Goal: Transaction & Acquisition: Purchase product/service

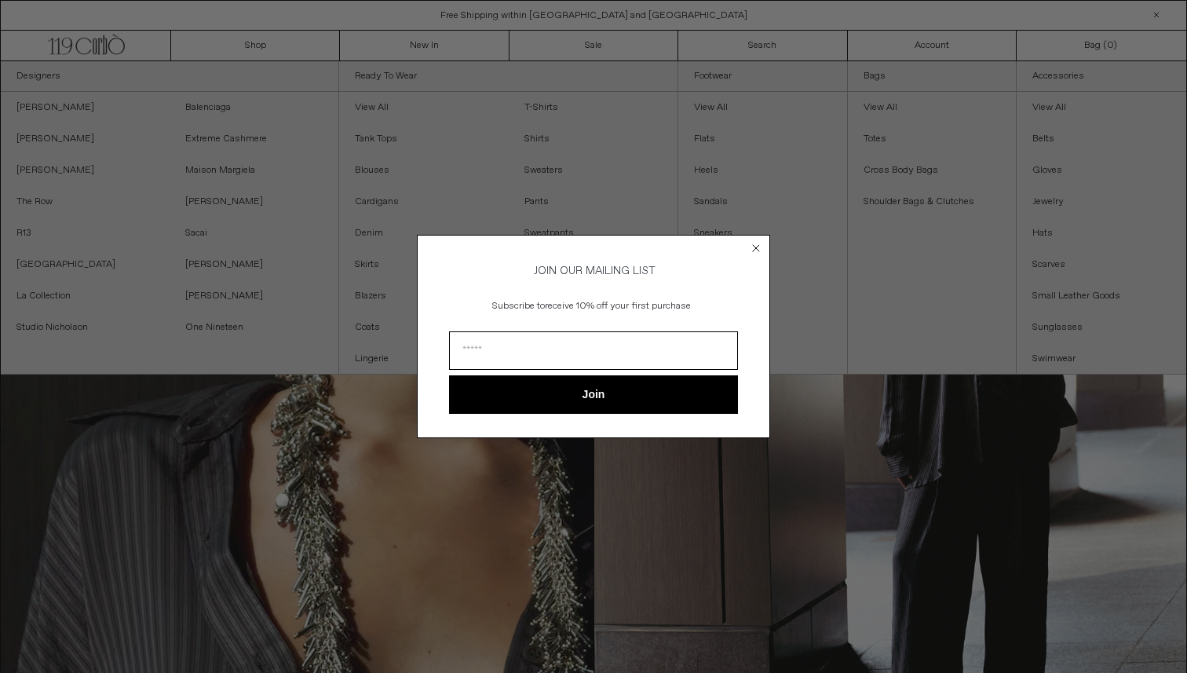
click at [756, 250] on circle "Close dialog" at bounding box center [756, 248] width 15 height 15
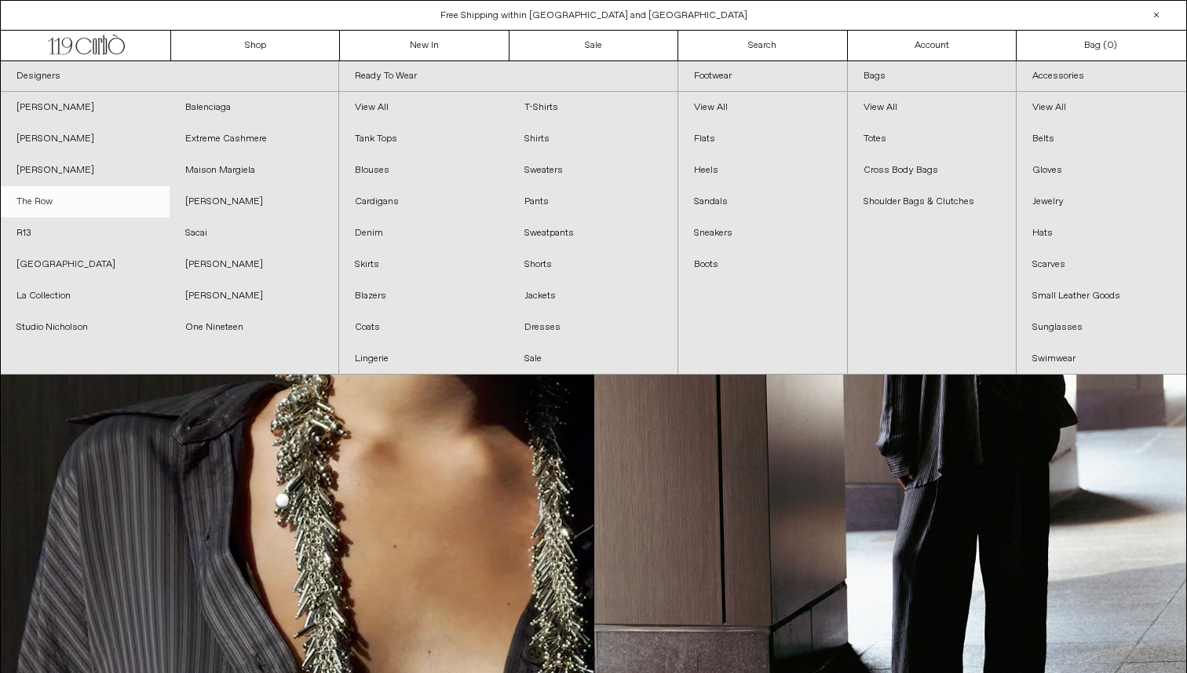
click at [46, 200] on link "The Row" at bounding box center [85, 201] width 169 height 31
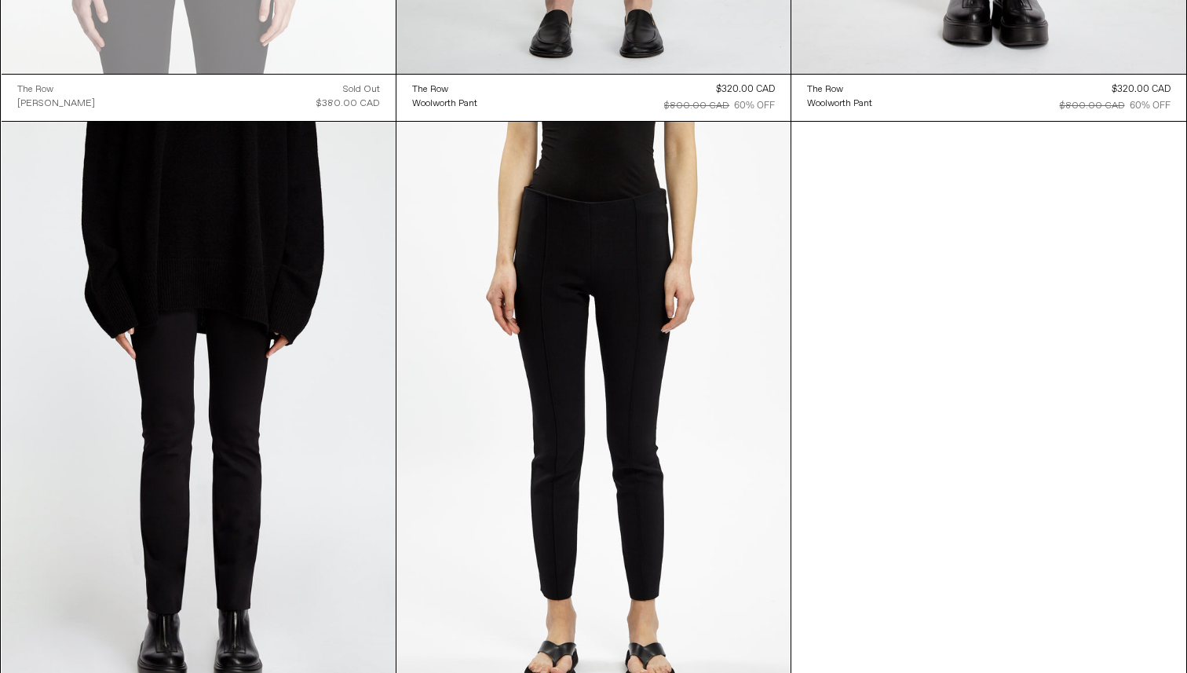
scroll to position [20539, 0]
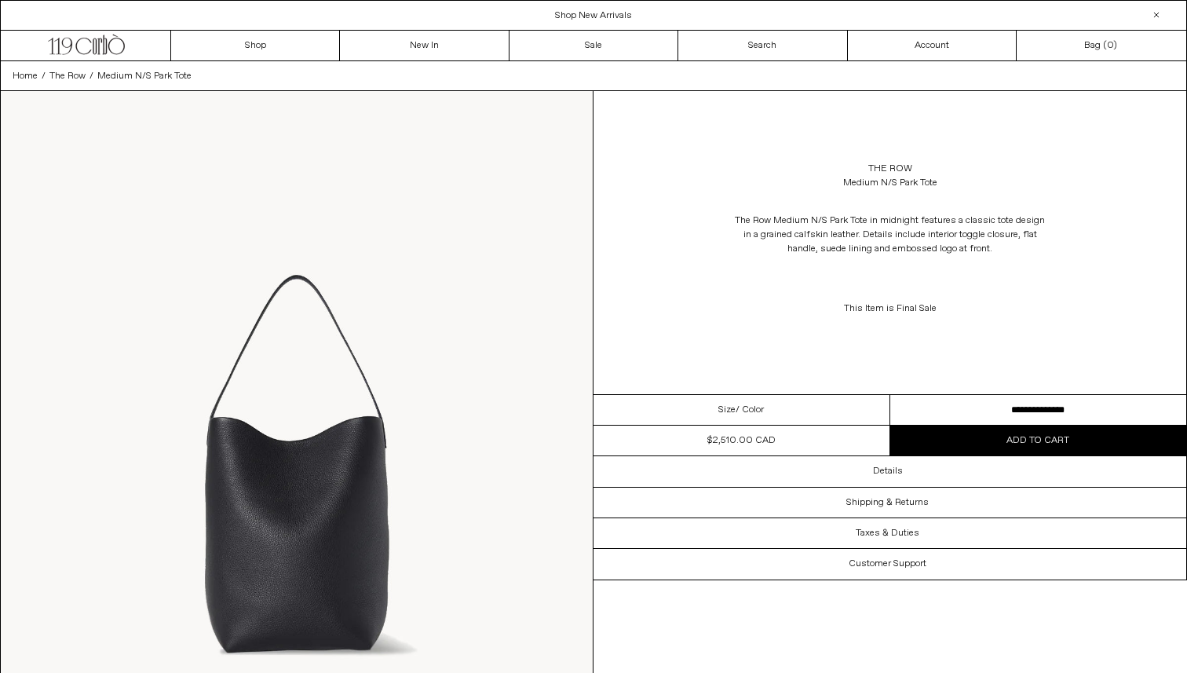
click at [930, 401] on select "**********" at bounding box center [1038, 410] width 297 height 31
click at [704, 405] on div "Size / Color" at bounding box center [742, 410] width 297 height 31
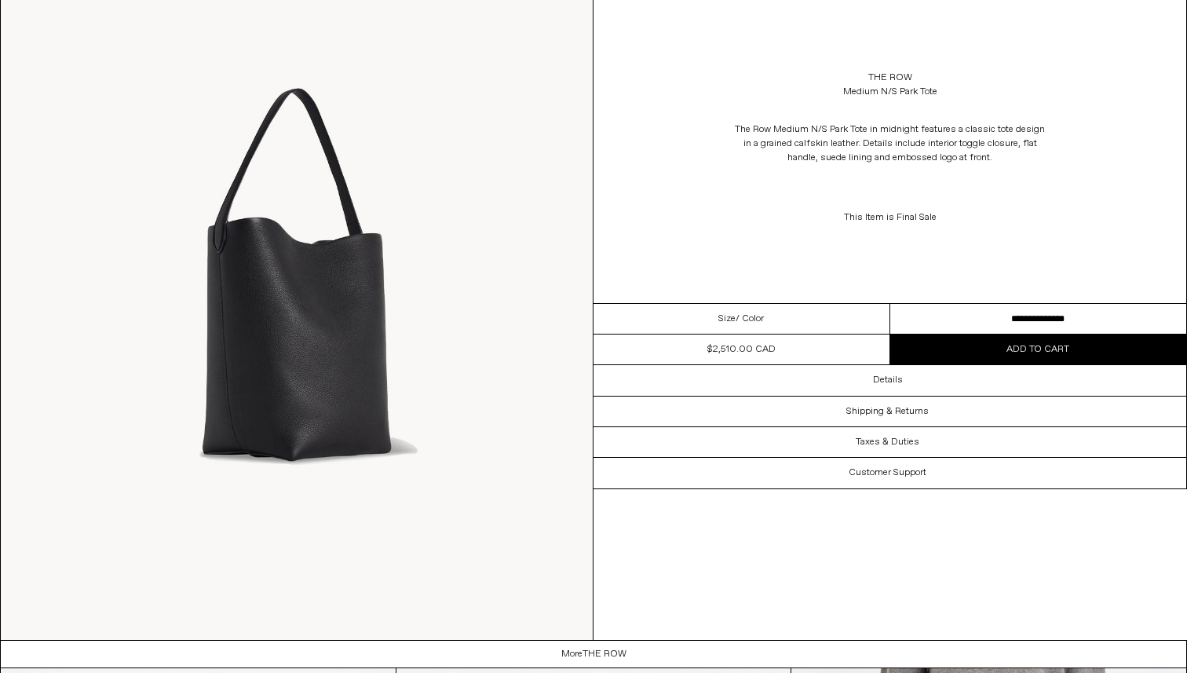
scroll to position [1667, 0]
